Goal: Task Accomplishment & Management: Manage account settings

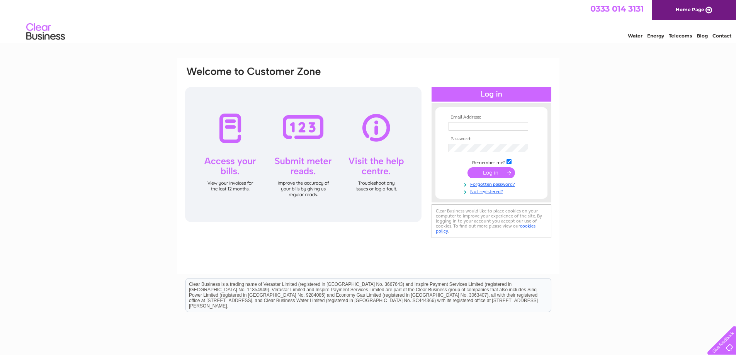
type input "[PERSON_NAME][EMAIL_ADDRESS][DOMAIN_NAME]"
click at [488, 170] on input "submit" at bounding box center [492, 172] width 48 height 11
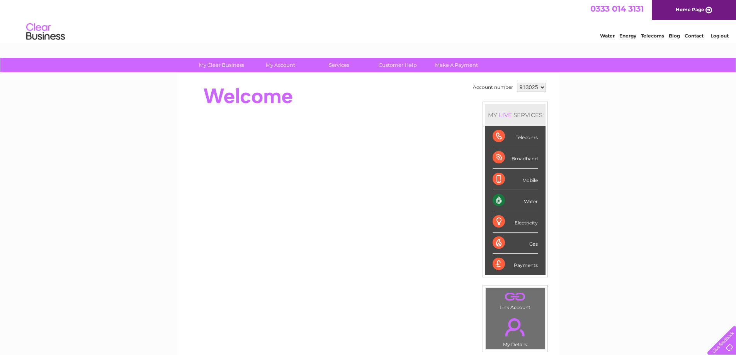
click at [514, 202] on div "Water" at bounding box center [515, 200] width 45 height 21
click at [536, 203] on div "Water" at bounding box center [515, 200] width 45 height 21
click at [497, 202] on div "Water" at bounding box center [515, 200] width 45 height 21
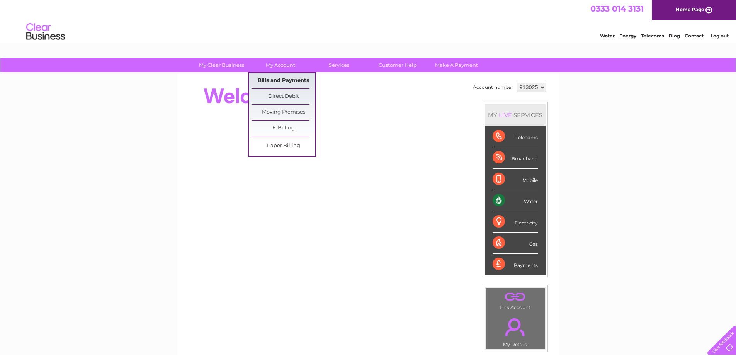
click at [284, 79] on link "Bills and Payments" at bounding box center [284, 80] width 64 height 15
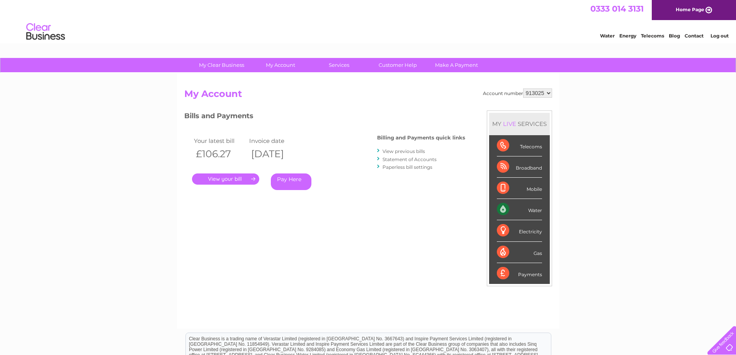
click at [393, 151] on link "View previous bills" at bounding box center [404, 151] width 43 height 6
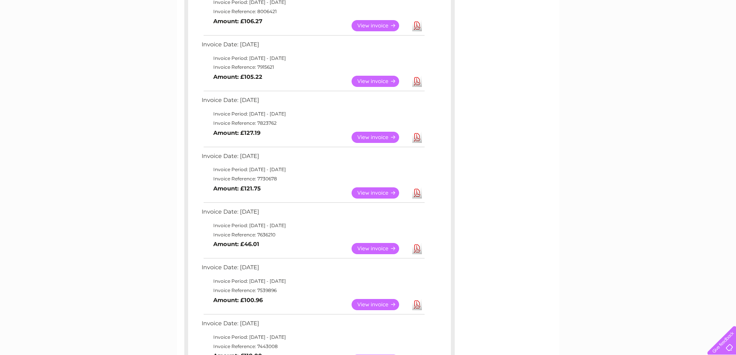
scroll to position [39, 0]
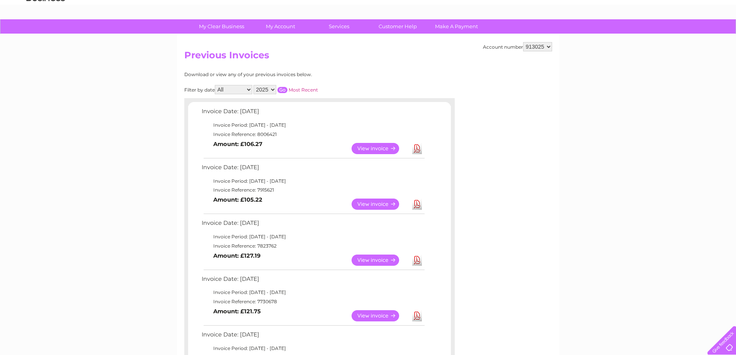
click at [416, 150] on link "Download" at bounding box center [417, 148] width 10 height 11
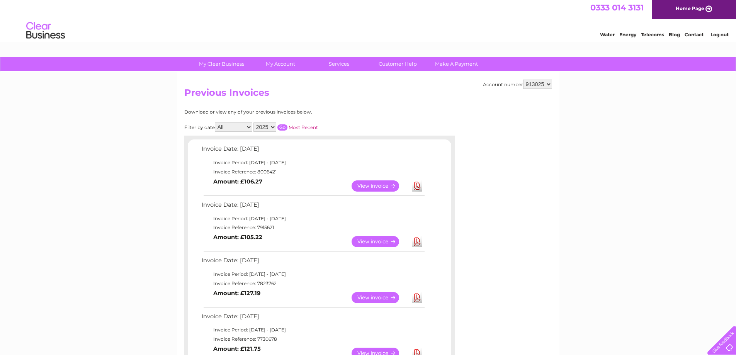
scroll to position [0, 0]
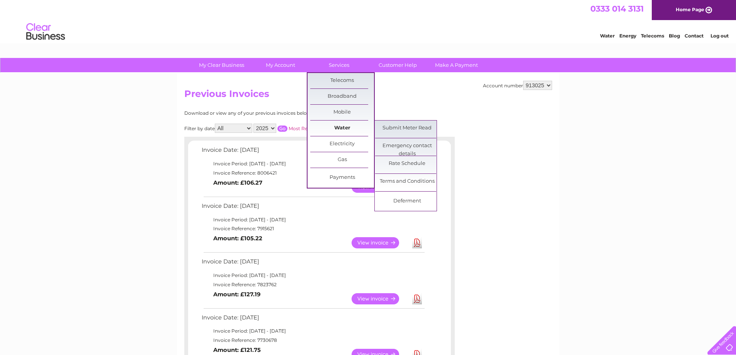
click at [344, 128] on link "Water" at bounding box center [342, 128] width 64 height 15
